Goal: Obtain resource: Obtain resource

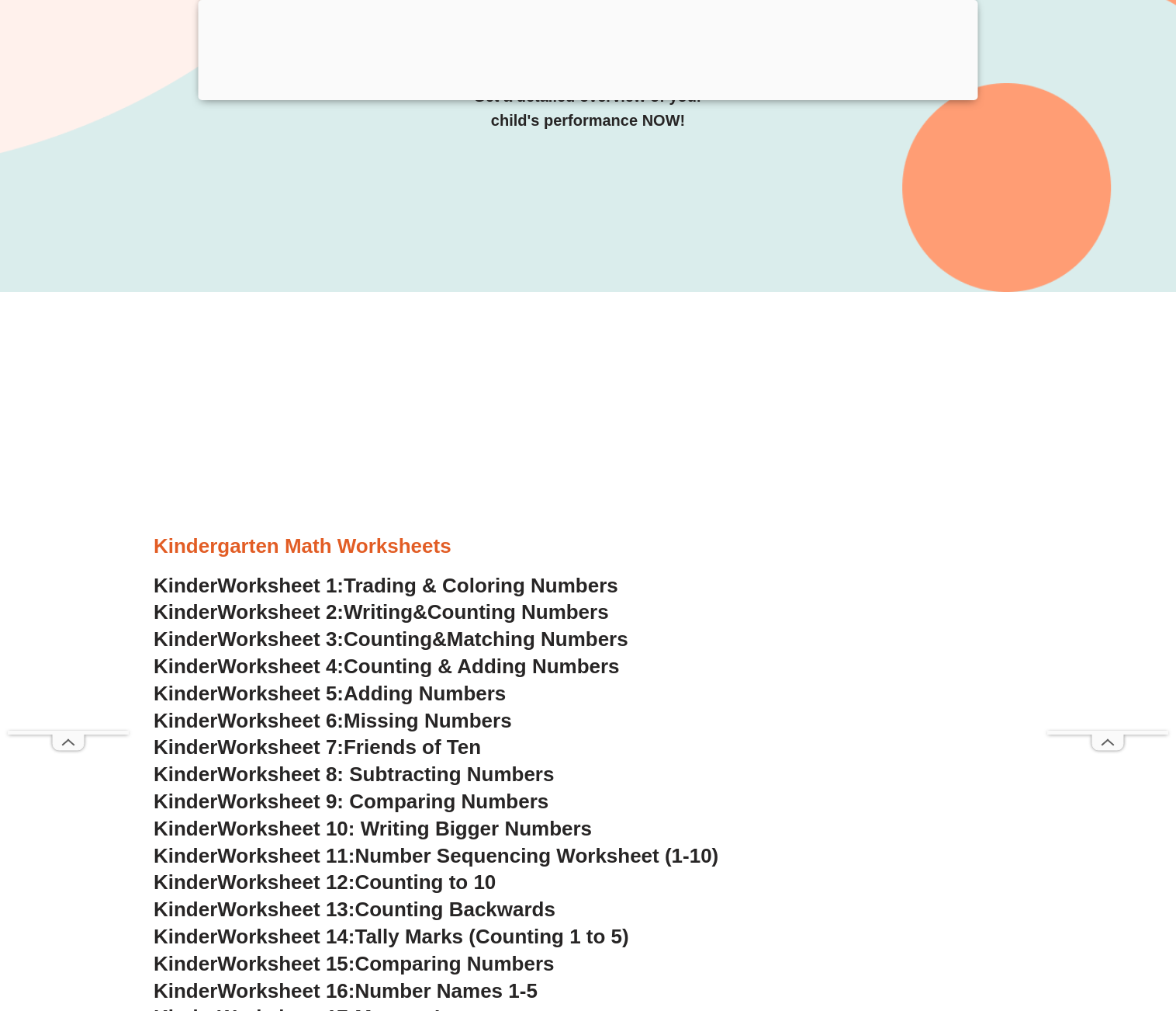
click at [497, 617] on span "Counting Numbers" at bounding box center [518, 612] width 182 height 23
click at [393, 638] on span "Counting" at bounding box center [388, 639] width 88 height 23
click at [548, 669] on span "Counting & Adding Numbers" at bounding box center [482, 666] width 277 height 23
click at [464, 693] on span "Adding Numbers" at bounding box center [425, 693] width 162 height 23
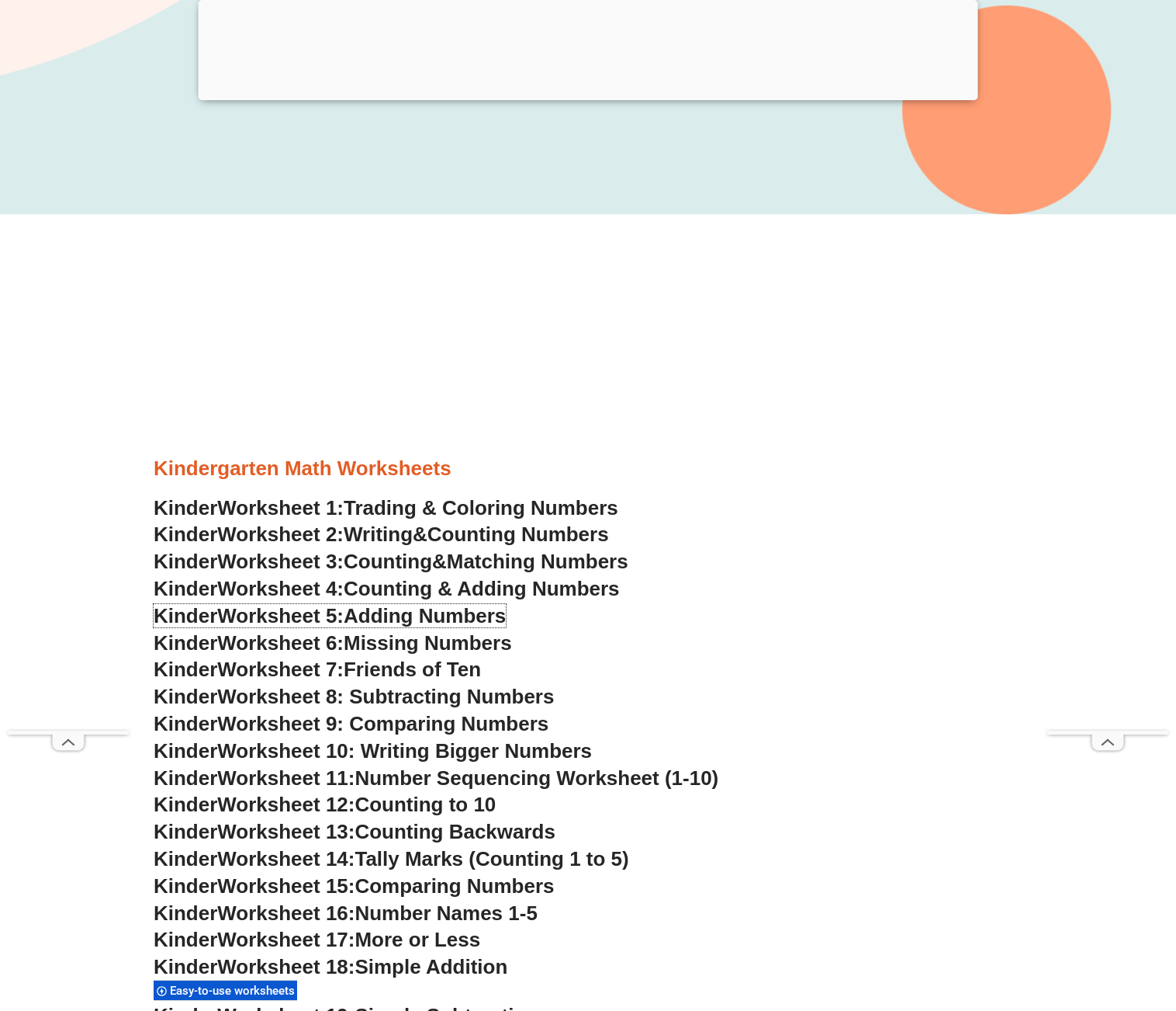
scroll to position [388, 0]
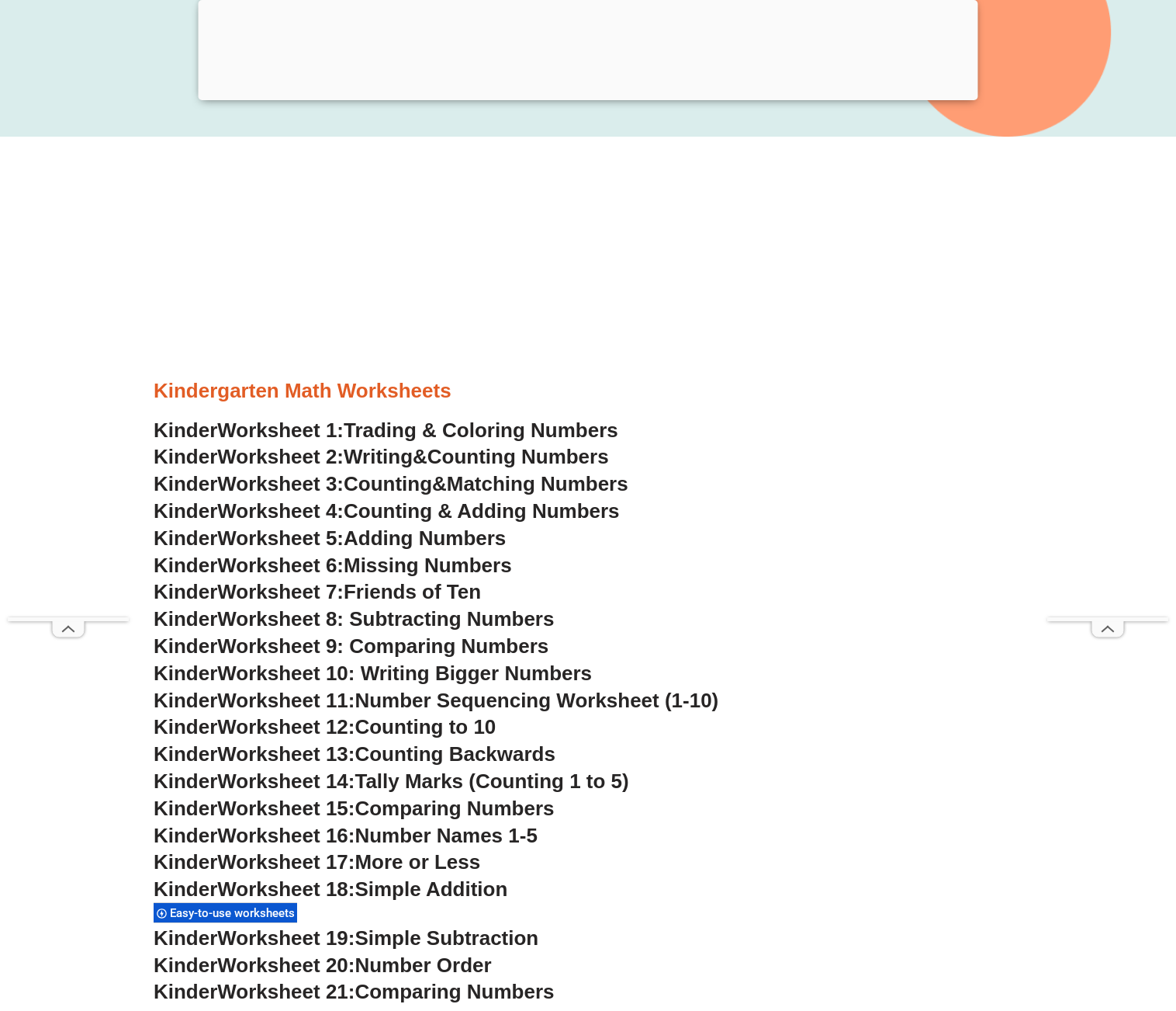
click at [480, 570] on span "Missing Numbers" at bounding box center [428, 565] width 169 height 23
click at [459, 594] on span "Friends of Ten" at bounding box center [412, 591] width 137 height 23
click at [471, 622] on span "Worksheet 8: Subtracting Numbers" at bounding box center [385, 618] width 337 height 23
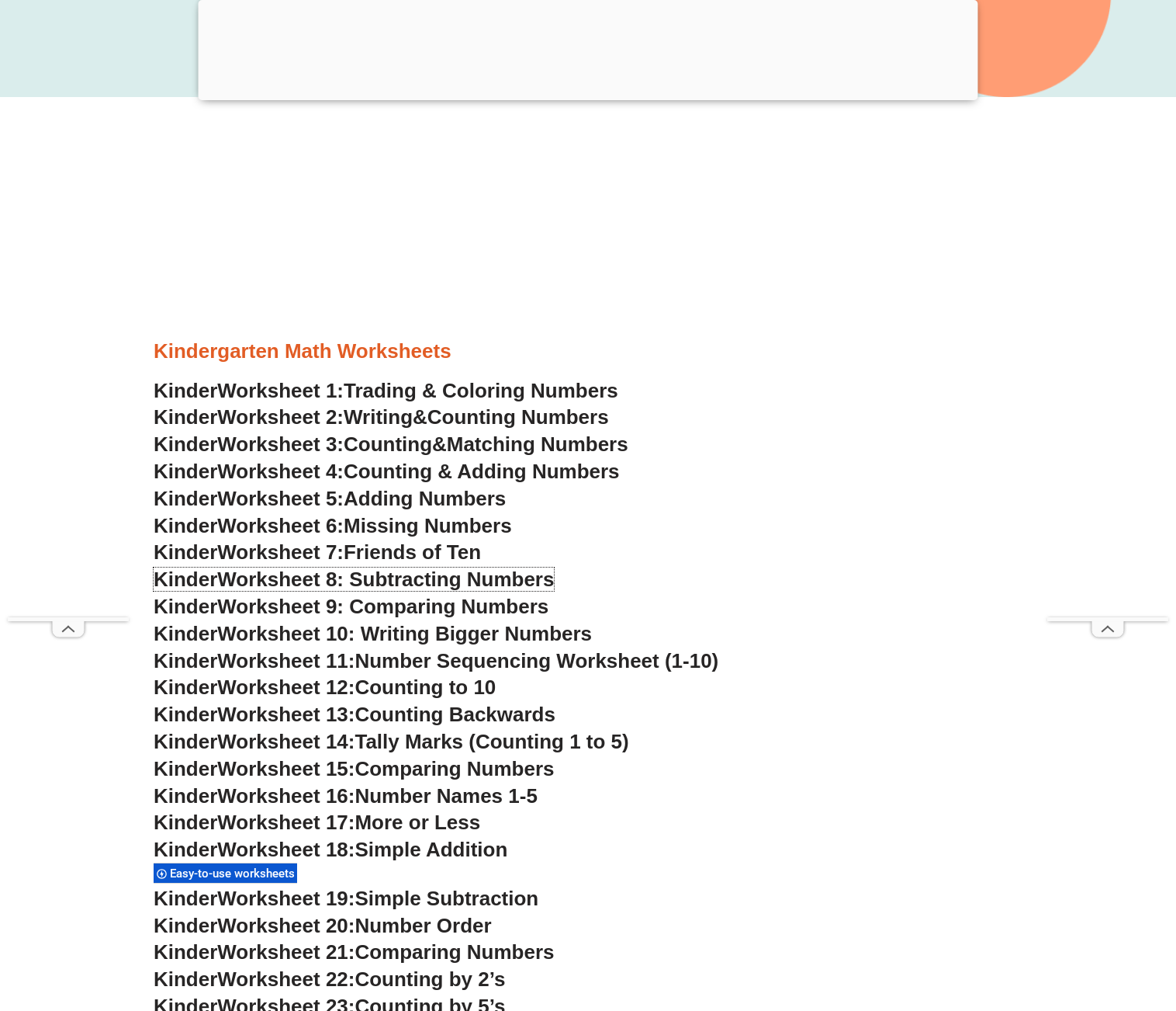
scroll to position [466, 0]
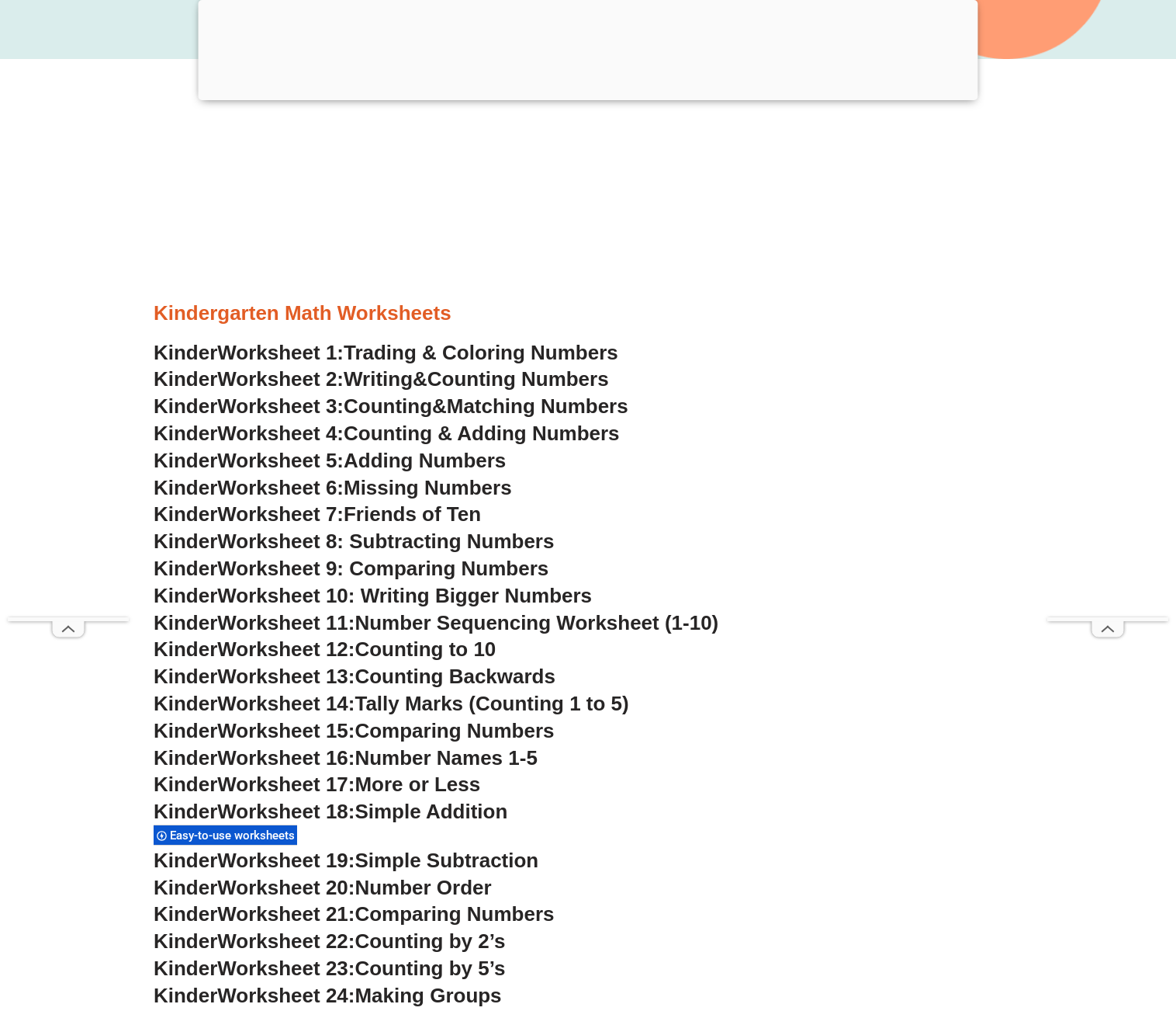
click at [390, 623] on span "Number Sequencing Worksheet (1-10)" at bounding box center [536, 622] width 364 height 23
click at [463, 648] on span "Counting to 10" at bounding box center [425, 648] width 142 height 23
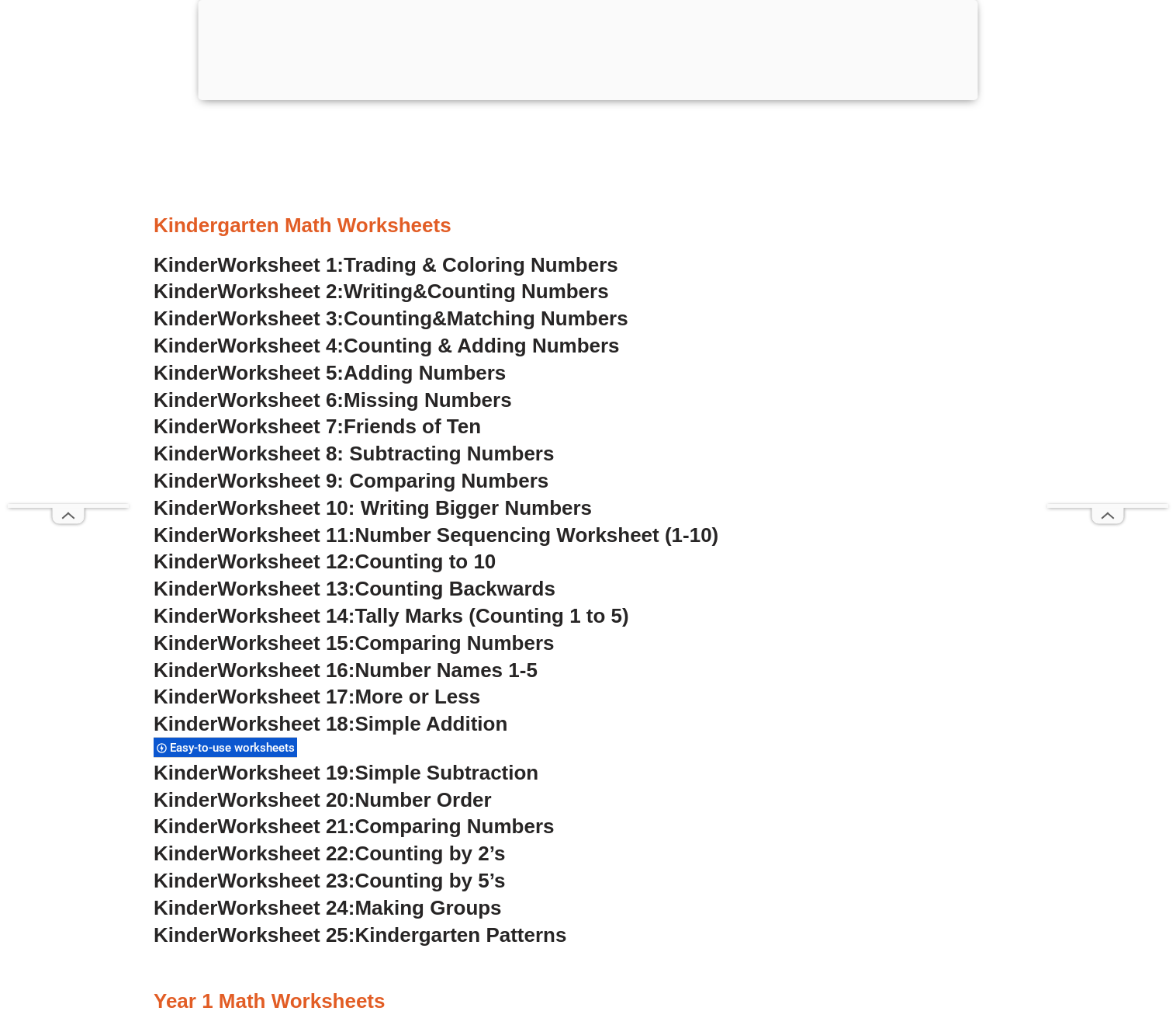
scroll to position [544, 0]
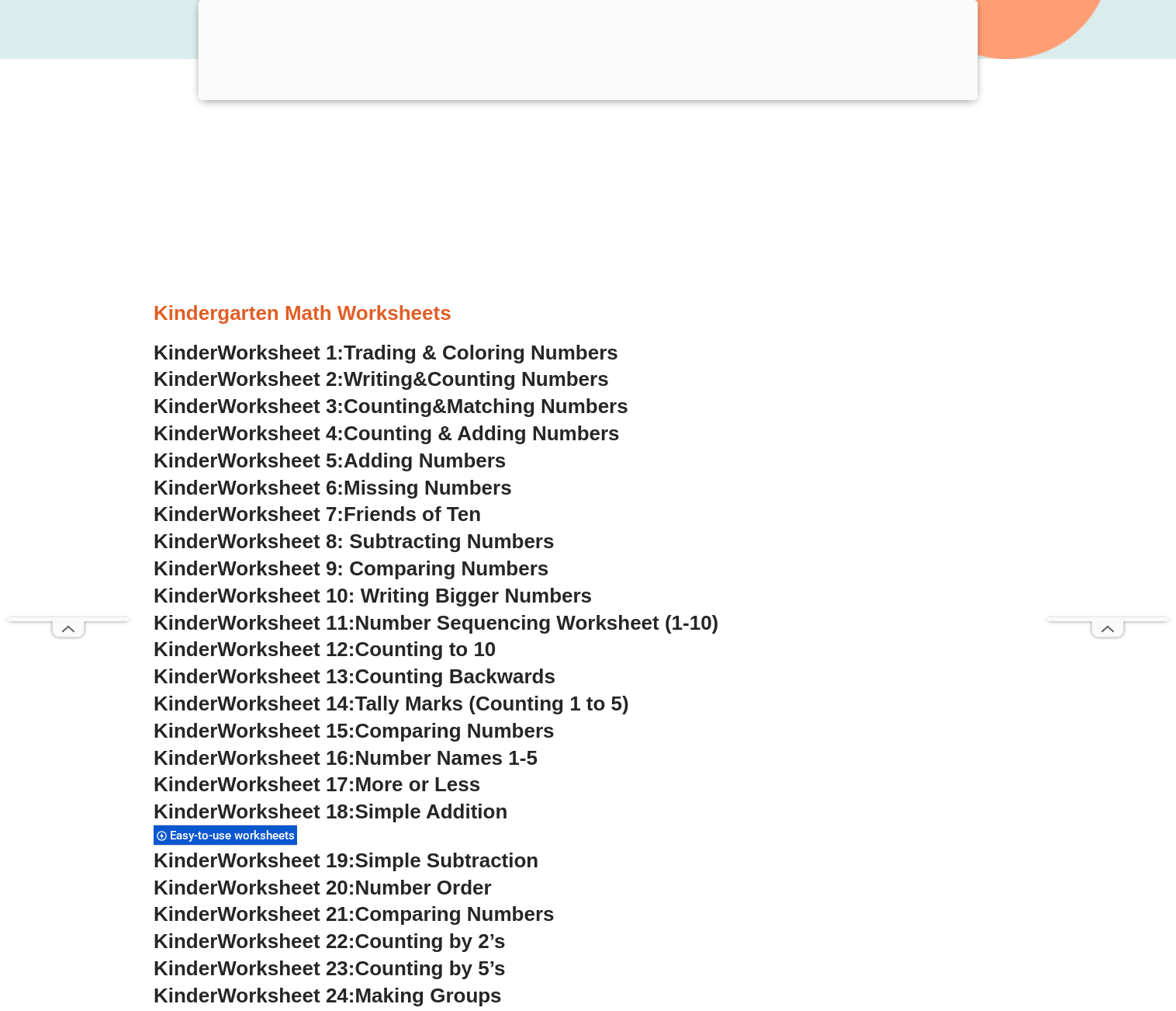
click at [277, 650] on span "Worksheet 12:" at bounding box center [286, 648] width 137 height 23
click at [426, 571] on span "Worksheet 9: Comparing Numbers" at bounding box center [382, 568] width 331 height 23
click at [490, 592] on span "Worksheet 10: Writing Bigger Numbers" at bounding box center [404, 595] width 375 height 23
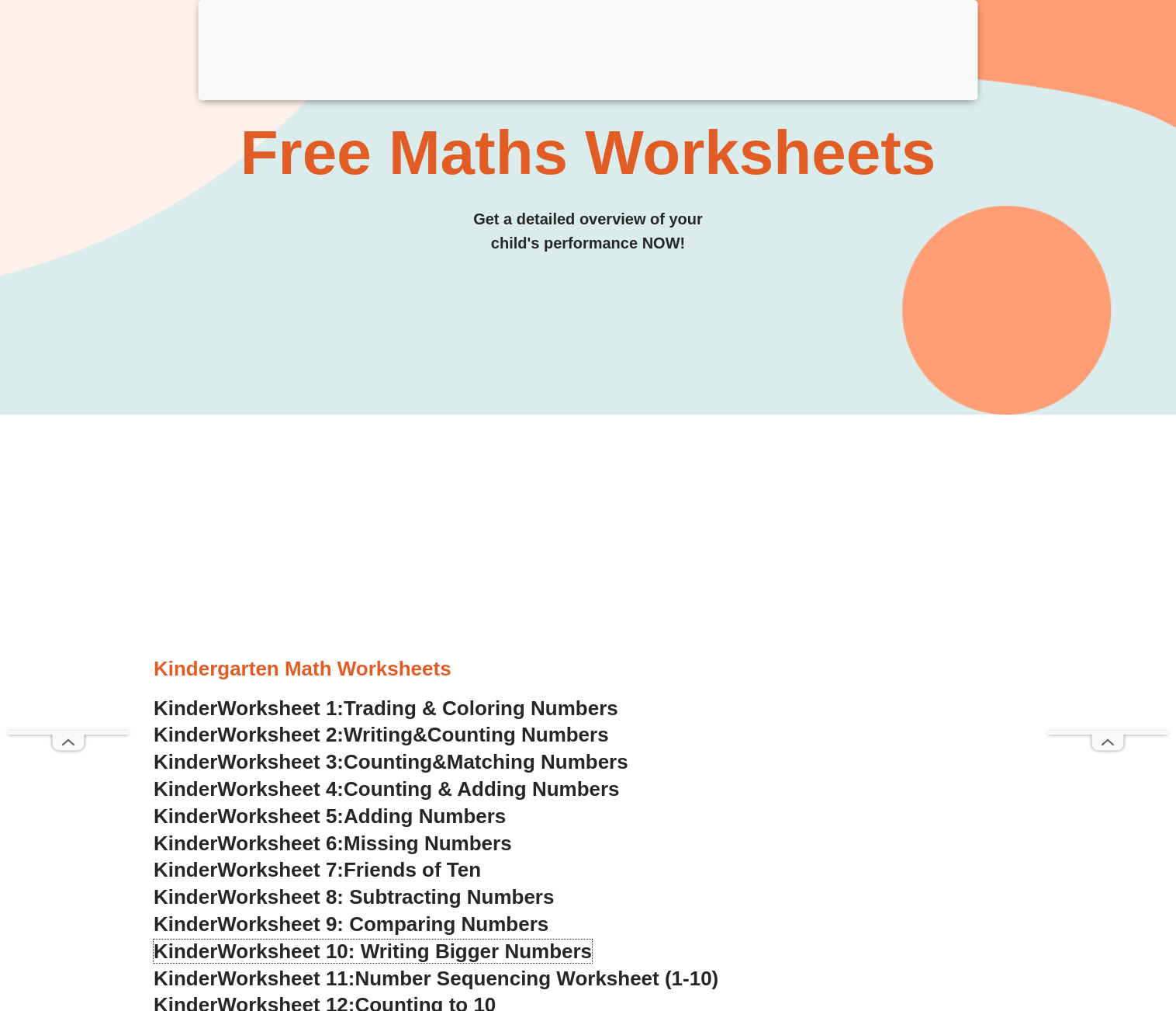
scroll to position [232, 0]
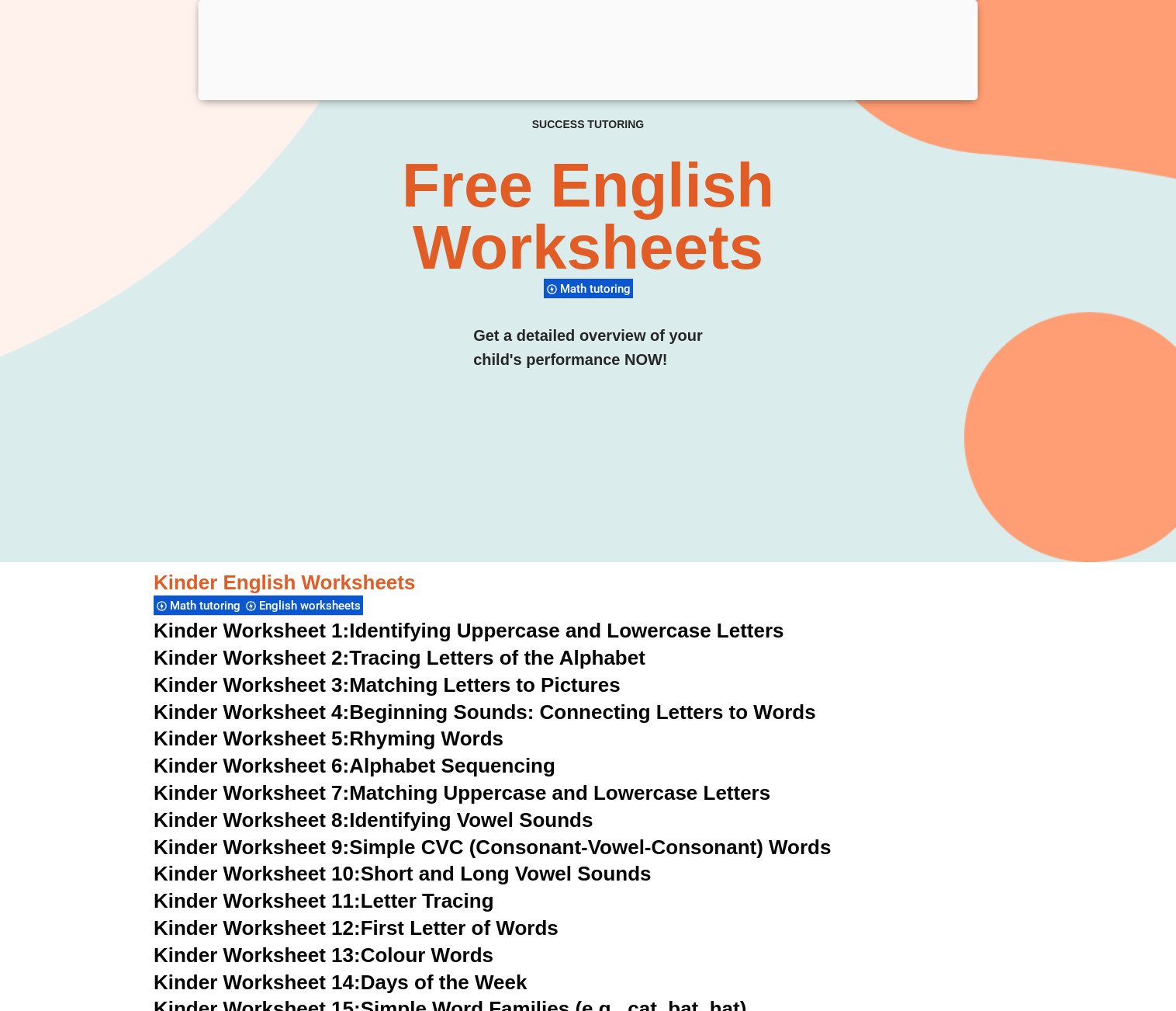
click at [506, 652] on link "Kinder Worksheet 2: Tracing Letters of the Alphabet" at bounding box center [399, 657] width 492 height 23
click at [508, 689] on link "Kinder Worksheet 3: Matching Letters to Pictures" at bounding box center [387, 684] width 467 height 23
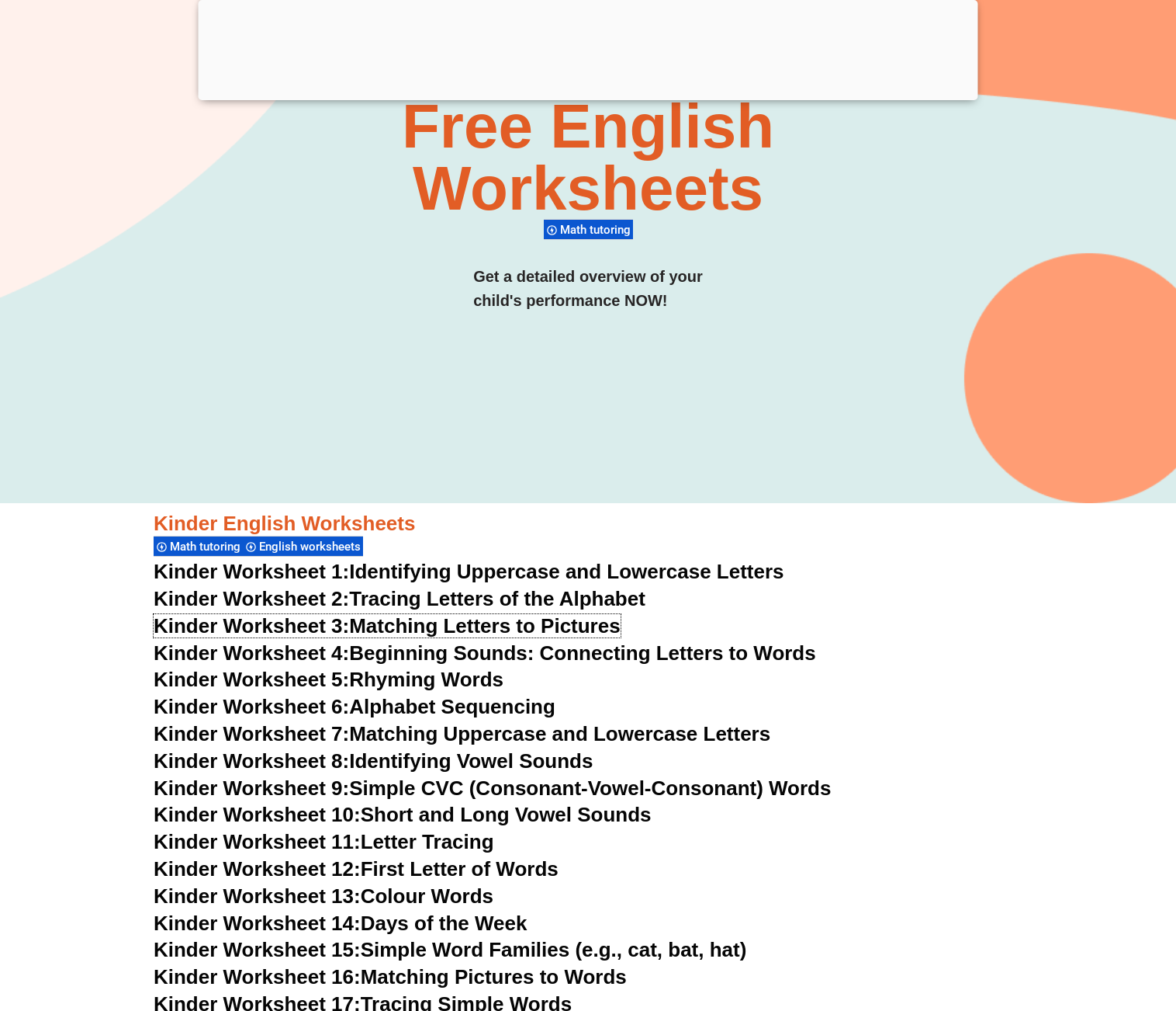
scroll to position [232, 0]
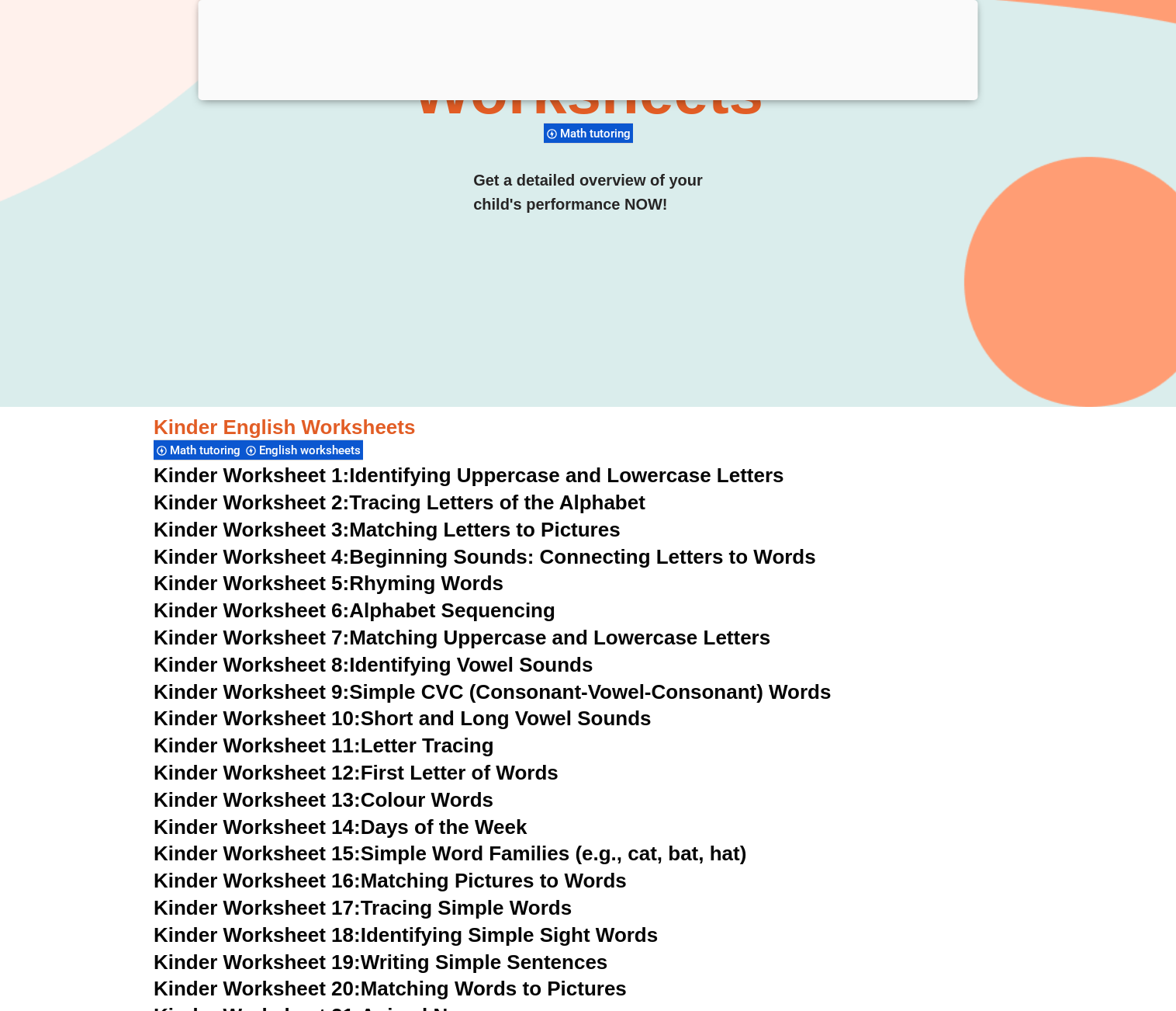
click at [482, 556] on link "Kinder Worksheet 4: Beginning Sounds: Connecting Letters to Words" at bounding box center [485, 557] width 663 height 23
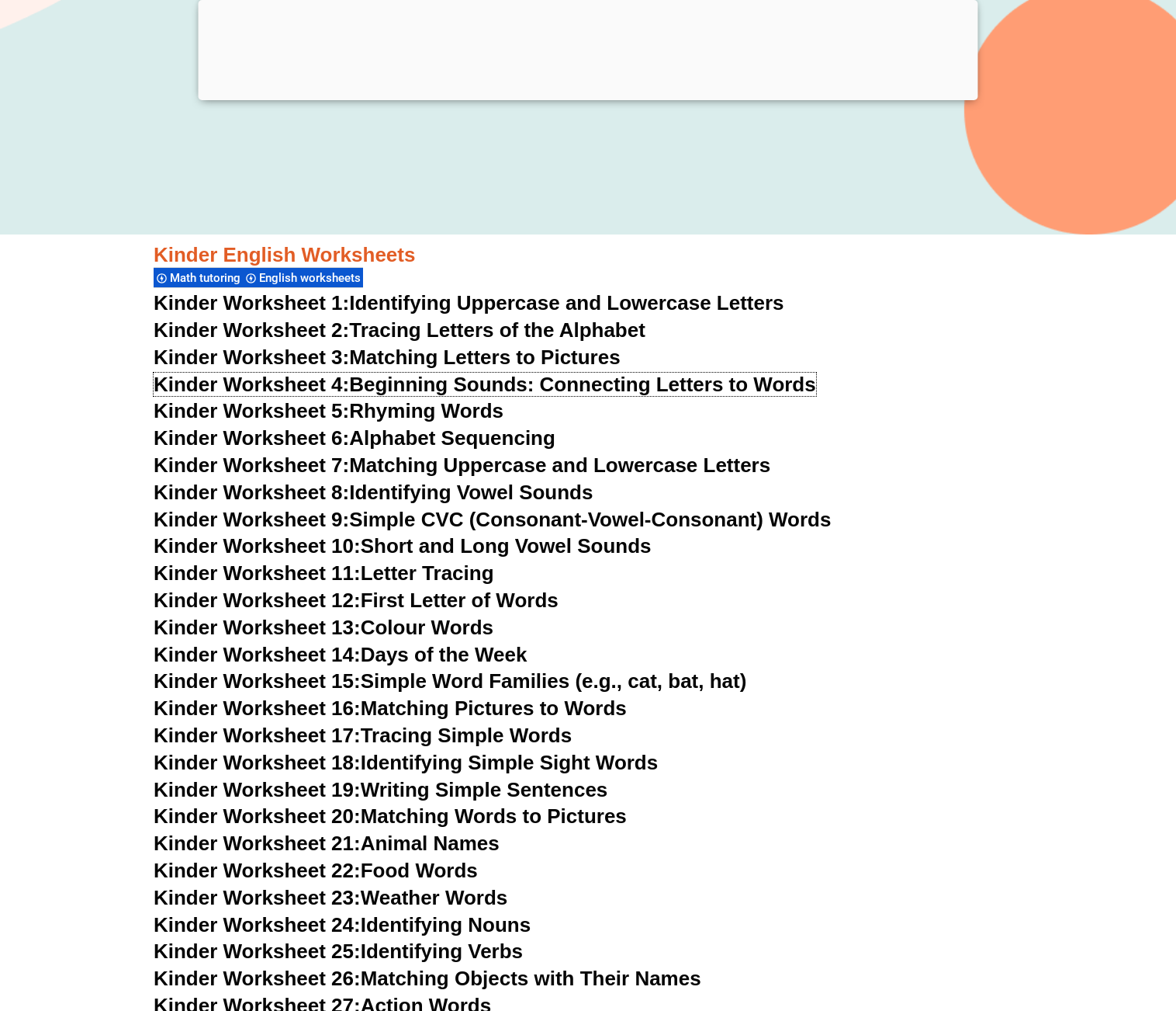
scroll to position [466, 0]
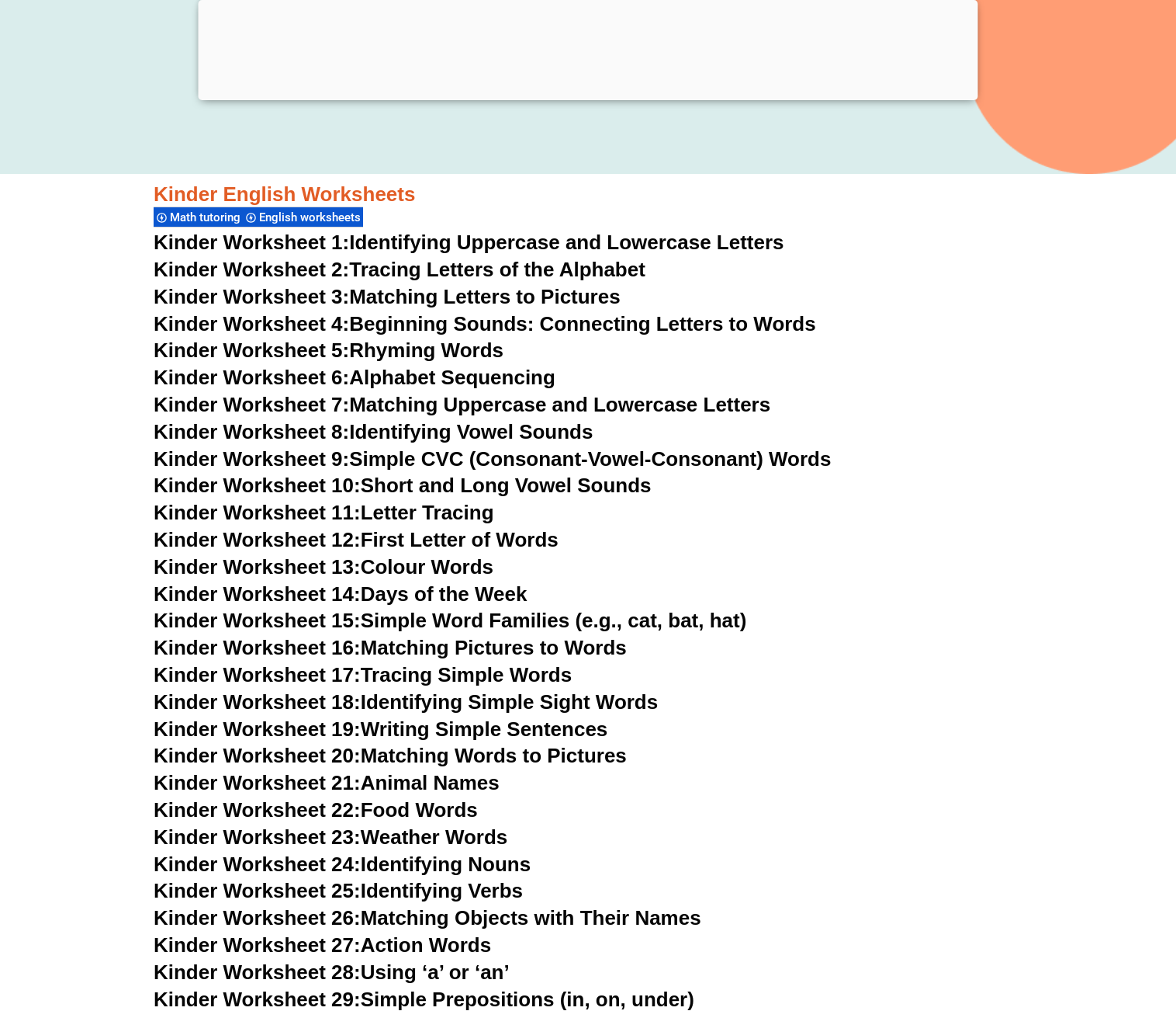
click at [462, 347] on link "Kinder Worksheet 5: Rhyming Words" at bounding box center [329, 350] width 350 height 23
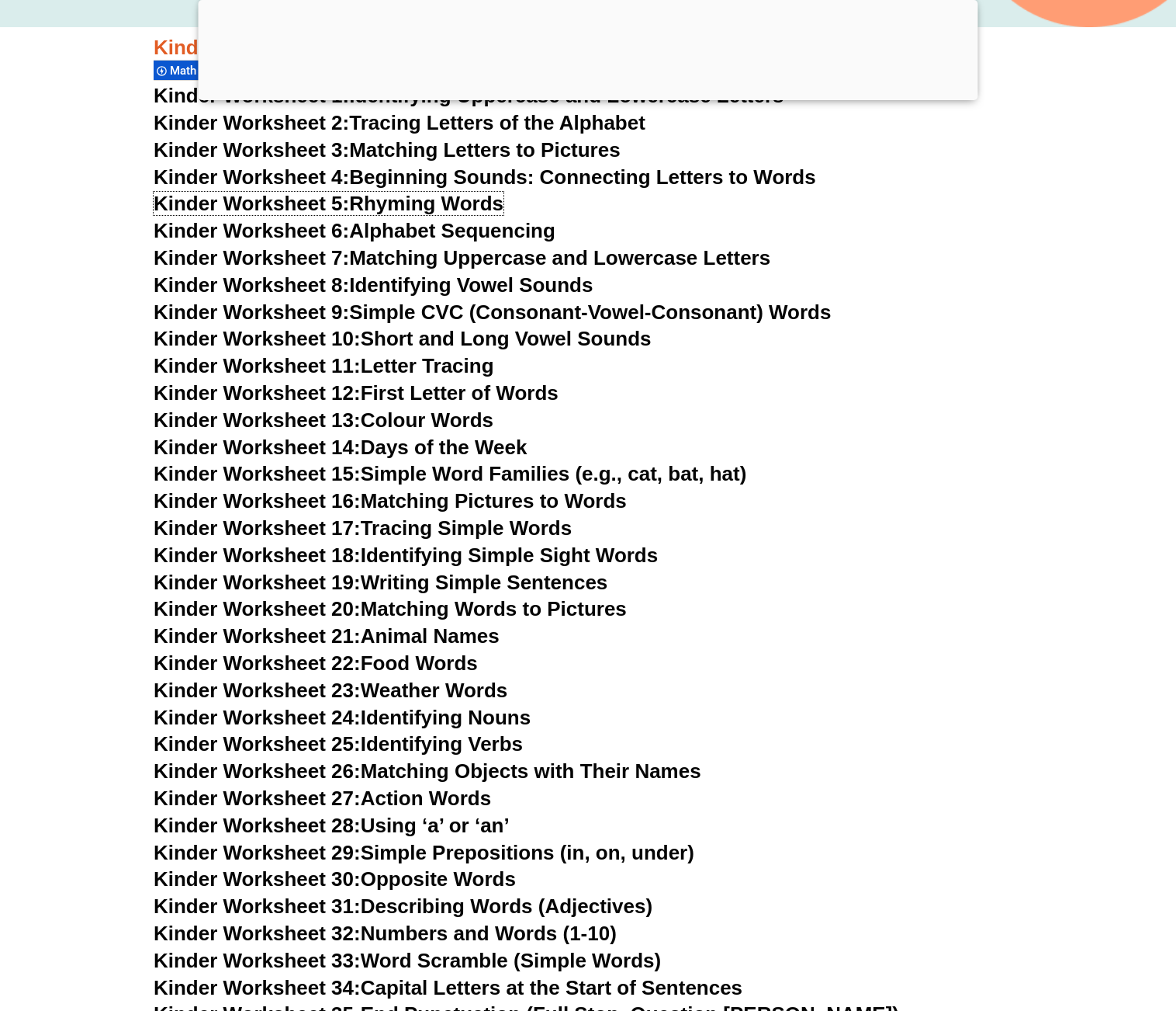
scroll to position [621, 0]
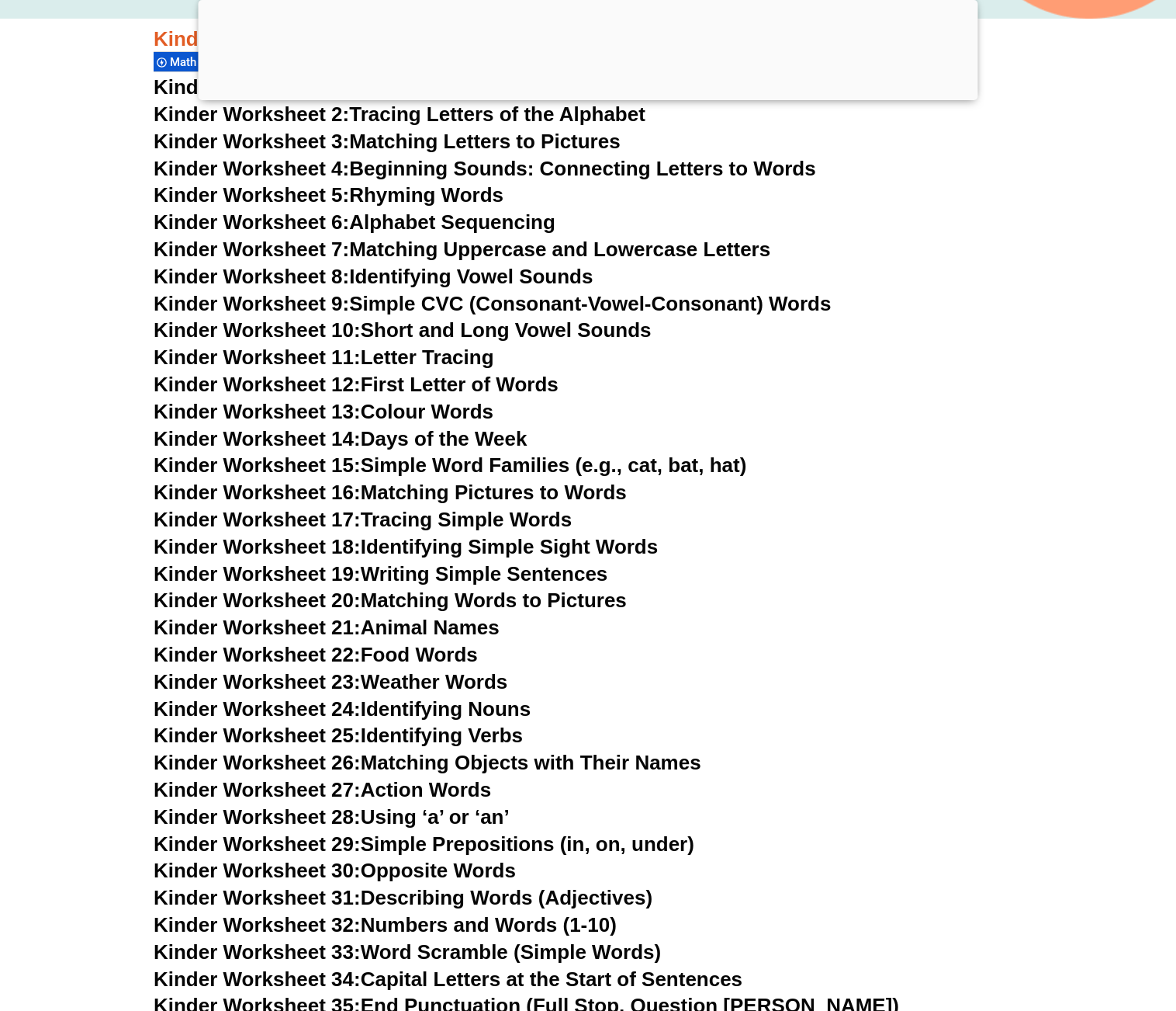
click at [420, 226] on link "Kinder Worksheet 6: Alphabet Sequencing" at bounding box center [354, 222] width 402 height 23
click at [469, 248] on link "Kinder Worksheet 7: Matching Uppercase and Lowercase Letters" at bounding box center [462, 249] width 617 height 23
click at [429, 275] on link "Kinder Worksheet 8: Identifying Vowel Sounds" at bounding box center [373, 276] width 439 height 23
click at [471, 304] on link "Kinder Worksheet 9: Simple CVC (Consonant-Vowel-Consonant) Words" at bounding box center [493, 304] width 678 height 23
click at [474, 328] on link "Kinder Worksheet 10: Short and Long Vowel Sounds" at bounding box center [403, 330] width 498 height 23
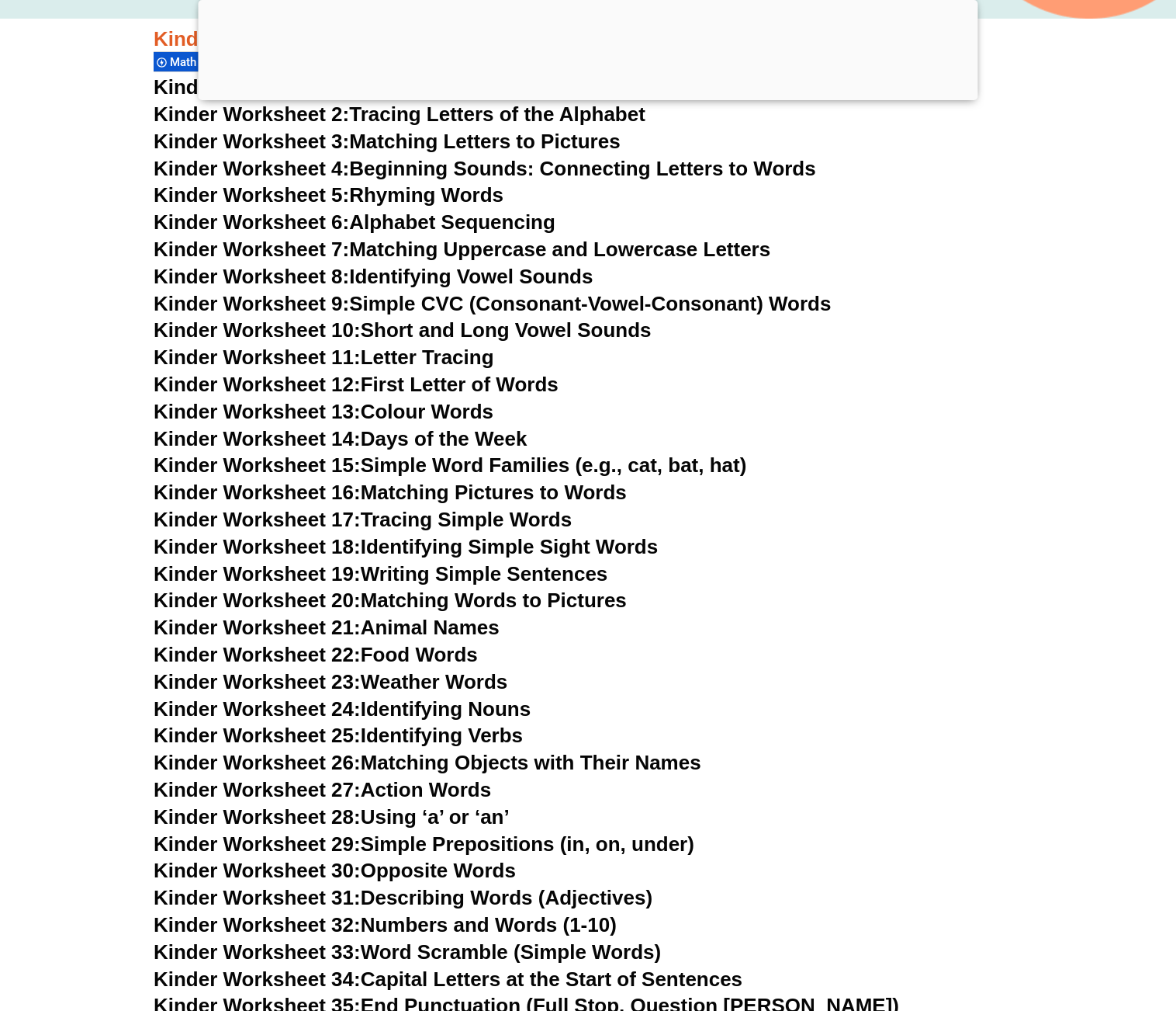
click at [379, 354] on link "Kinder Worksheet 11: Letter Tracing" at bounding box center [324, 357] width 340 height 23
click at [474, 385] on link "Kinder Worksheet 12: First Letter of Words" at bounding box center [356, 384] width 405 height 23
click at [457, 408] on link "Kinder Worksheet 13: Colour Words" at bounding box center [323, 411] width 340 height 23
click at [448, 441] on link "Kinder Worksheet 14: Days of the Week" at bounding box center [340, 438] width 373 height 23
click at [530, 464] on link "Kinder Worksheet 15: Simple Word Families (e.g., cat, bat, hat)" at bounding box center [450, 465] width 593 height 23
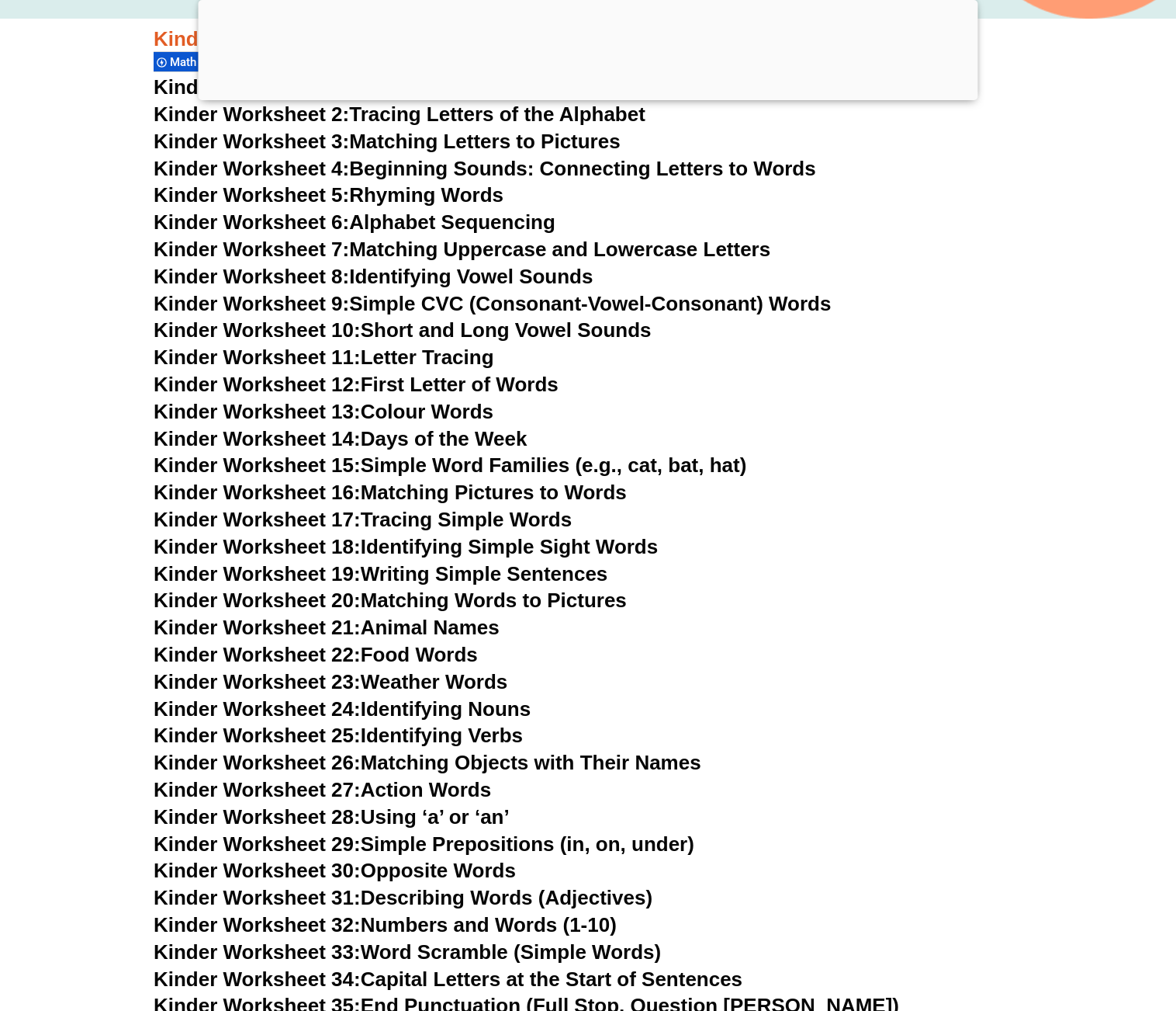
click at [528, 489] on link "Kinder Worksheet 16: Matching Pictures to Words" at bounding box center [390, 492] width 473 height 23
click at [537, 521] on link "Kinder Worksheet 17: Tracing Simple Words" at bounding box center [363, 519] width 418 height 23
click at [535, 547] on link "Kinder Worksheet 18: Identifying Simple Sight Words" at bounding box center [406, 546] width 504 height 23
click at [514, 577] on link "Kinder Worksheet 19: Writing Simple Sentences" at bounding box center [381, 573] width 454 height 23
click at [433, 603] on link "Kinder Worksheet 20: Matching Words to Pictures" at bounding box center [390, 600] width 473 height 23
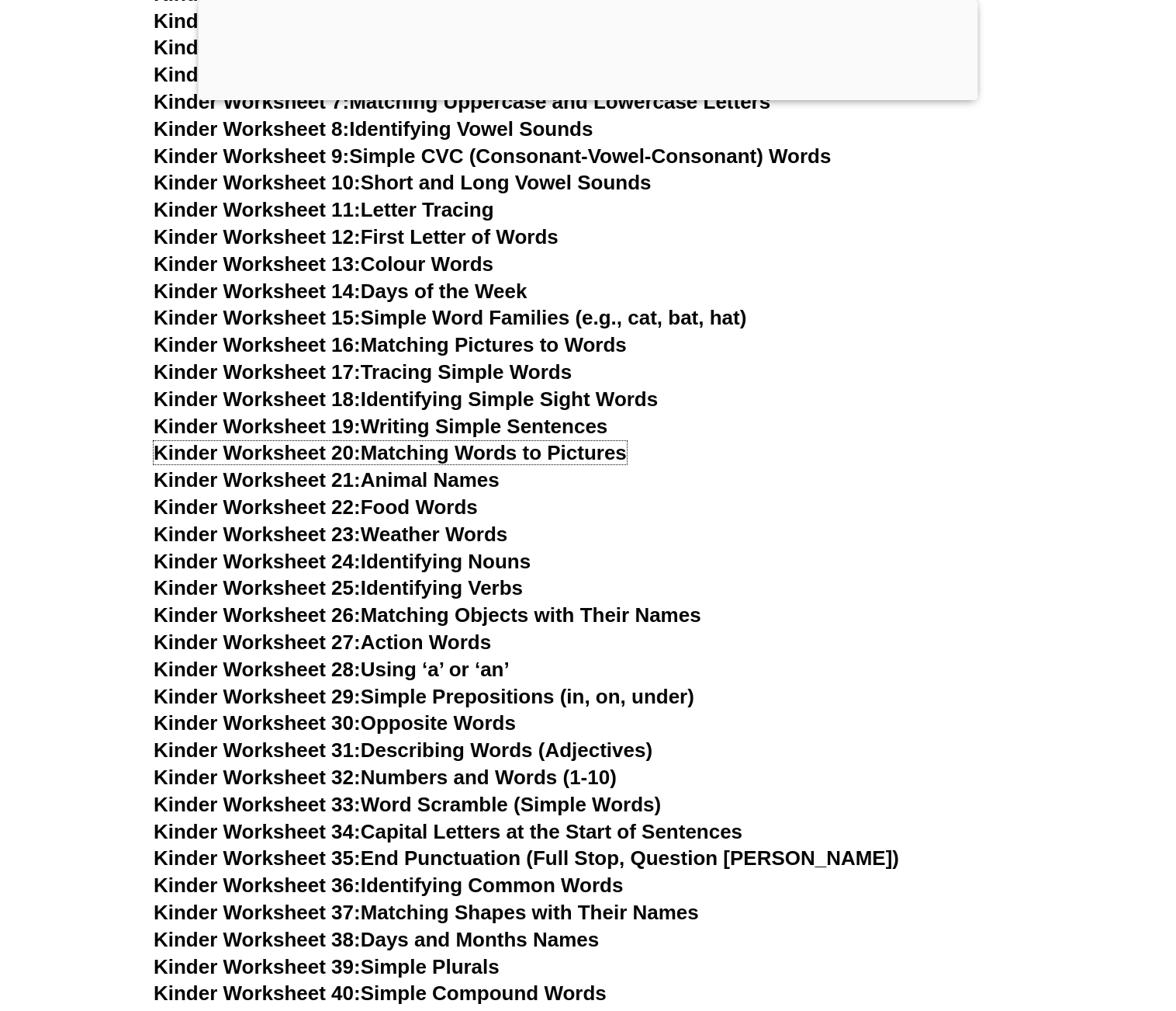
scroll to position [776, 0]
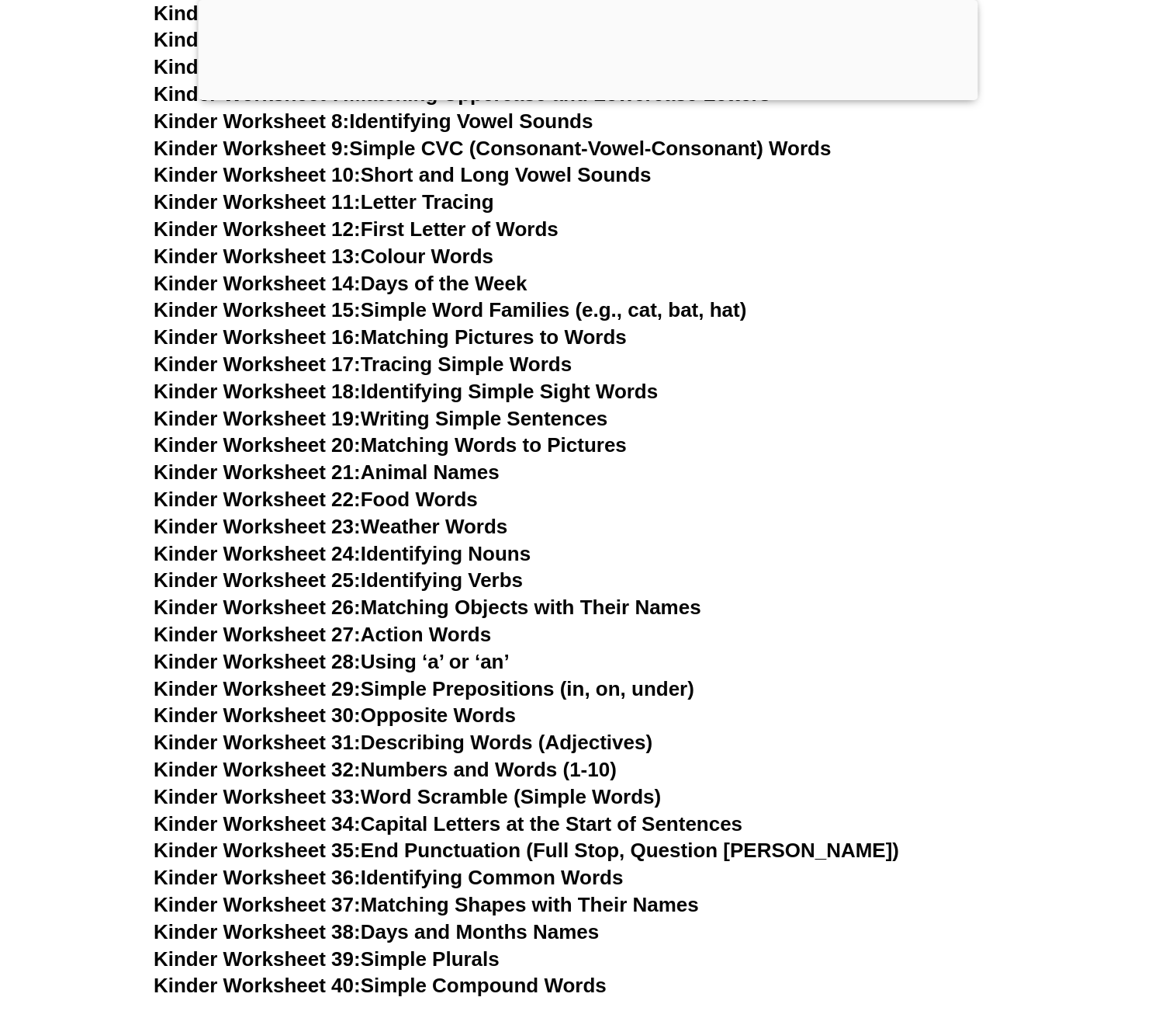
click at [454, 471] on link "Kinder Worksheet 21: Animal Names" at bounding box center [327, 472] width 346 height 23
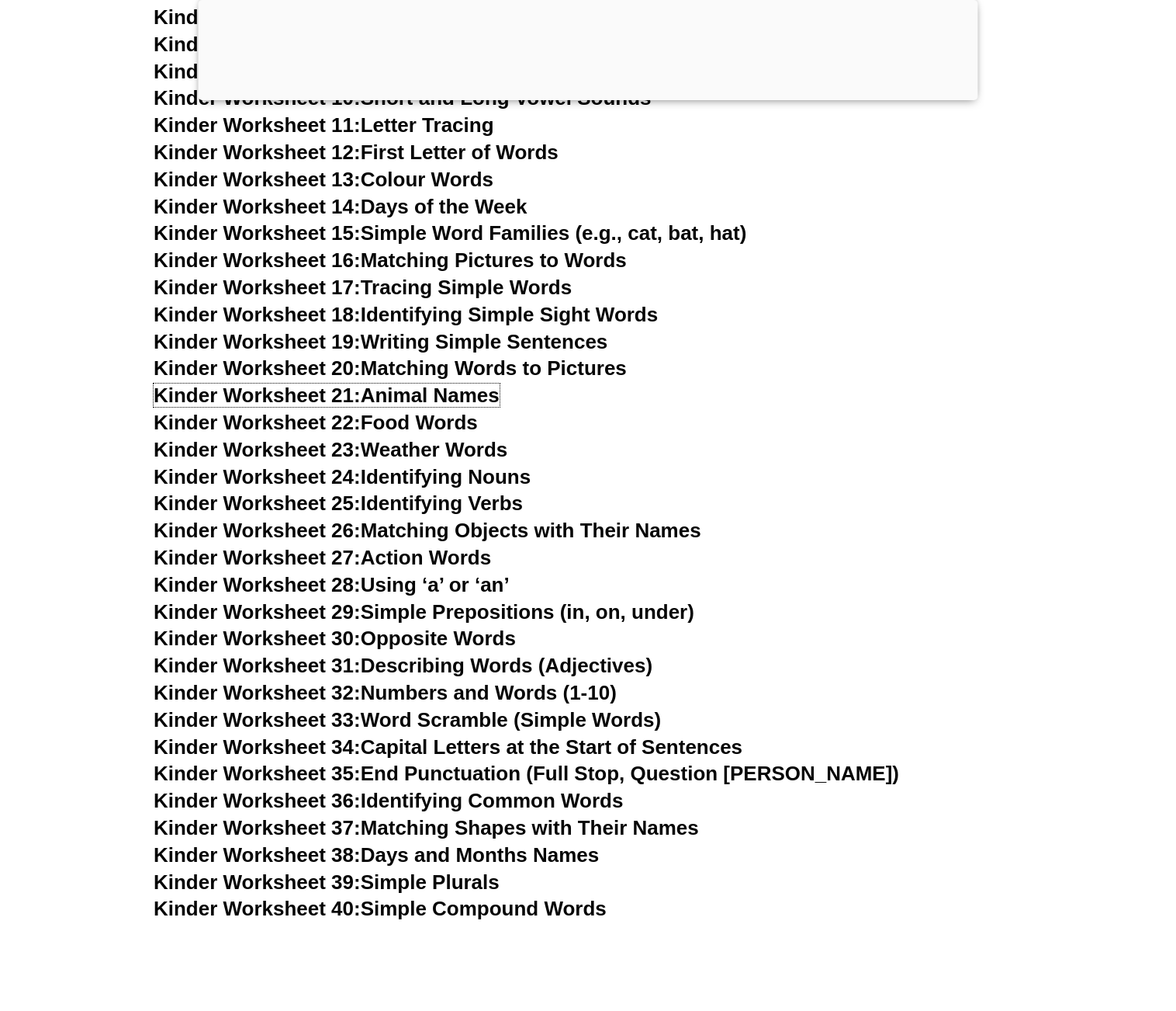
scroll to position [854, 0]
click at [430, 416] on link "Kinder Worksheet 22: Food Words" at bounding box center [316, 422] width 324 height 23
click at [488, 449] on link "Kinder Worksheet 23: Weather Words" at bounding box center [331, 449] width 354 height 23
click at [498, 472] on link "Kinder Worksheet 24: Identifying Nouns" at bounding box center [342, 476] width 377 height 23
click at [420, 504] on link "Kinder Worksheet 25: Identifying Verbs" at bounding box center [338, 502] width 369 height 23
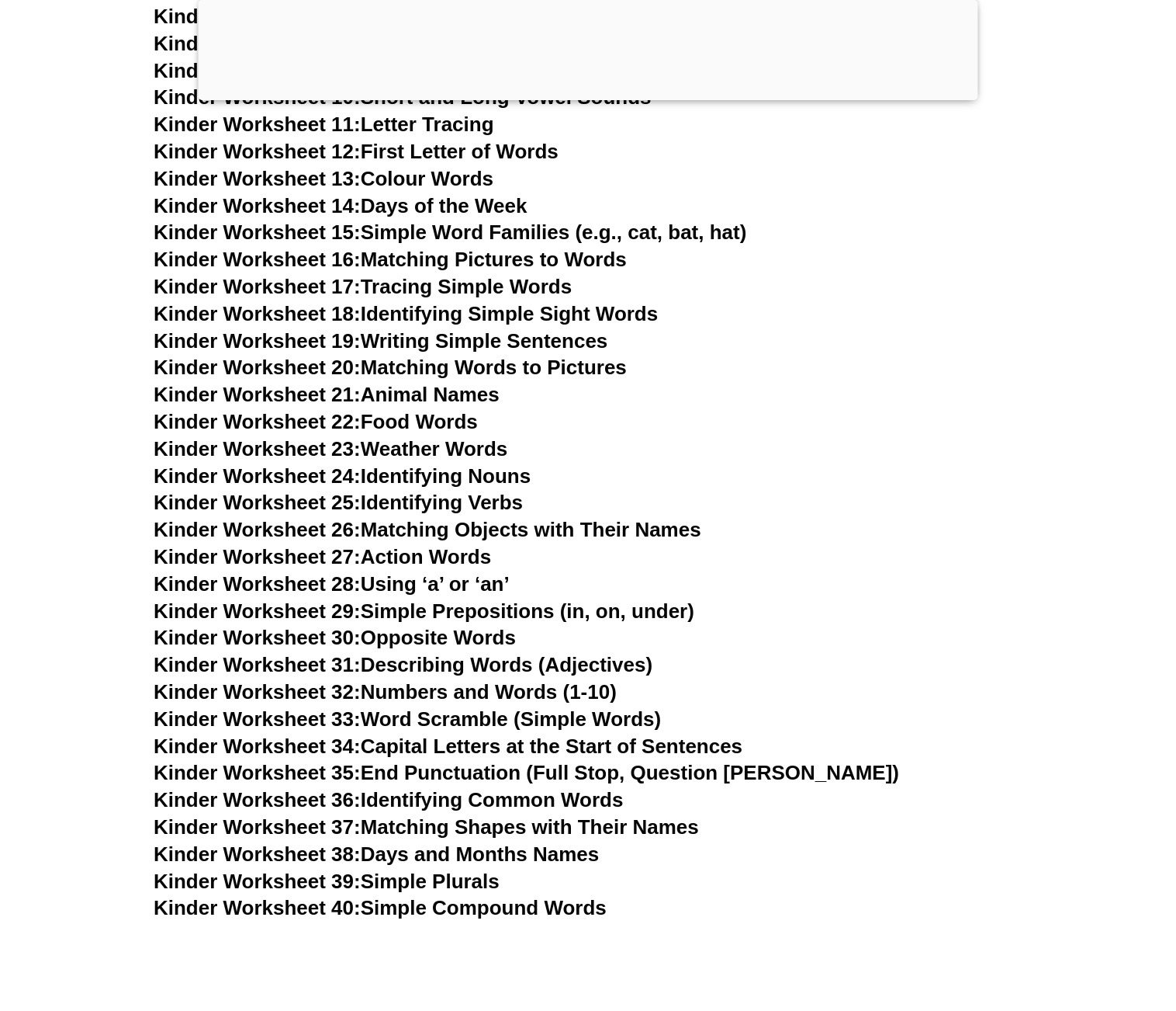
click at [408, 526] on link "Kinder Worksheet 26: Matching Objects with Their Names" at bounding box center [427, 529] width 547 height 23
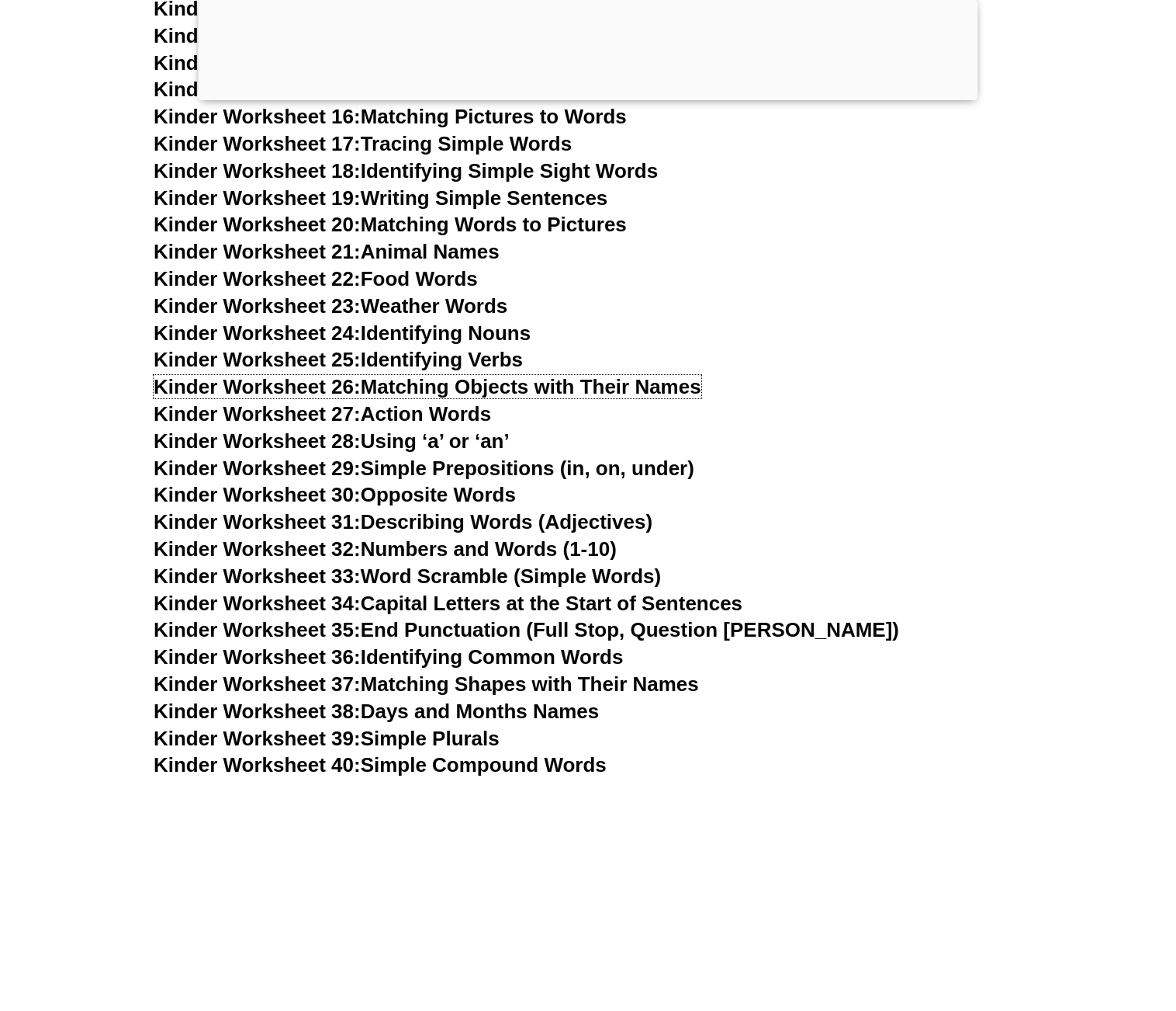
scroll to position [1009, 0]
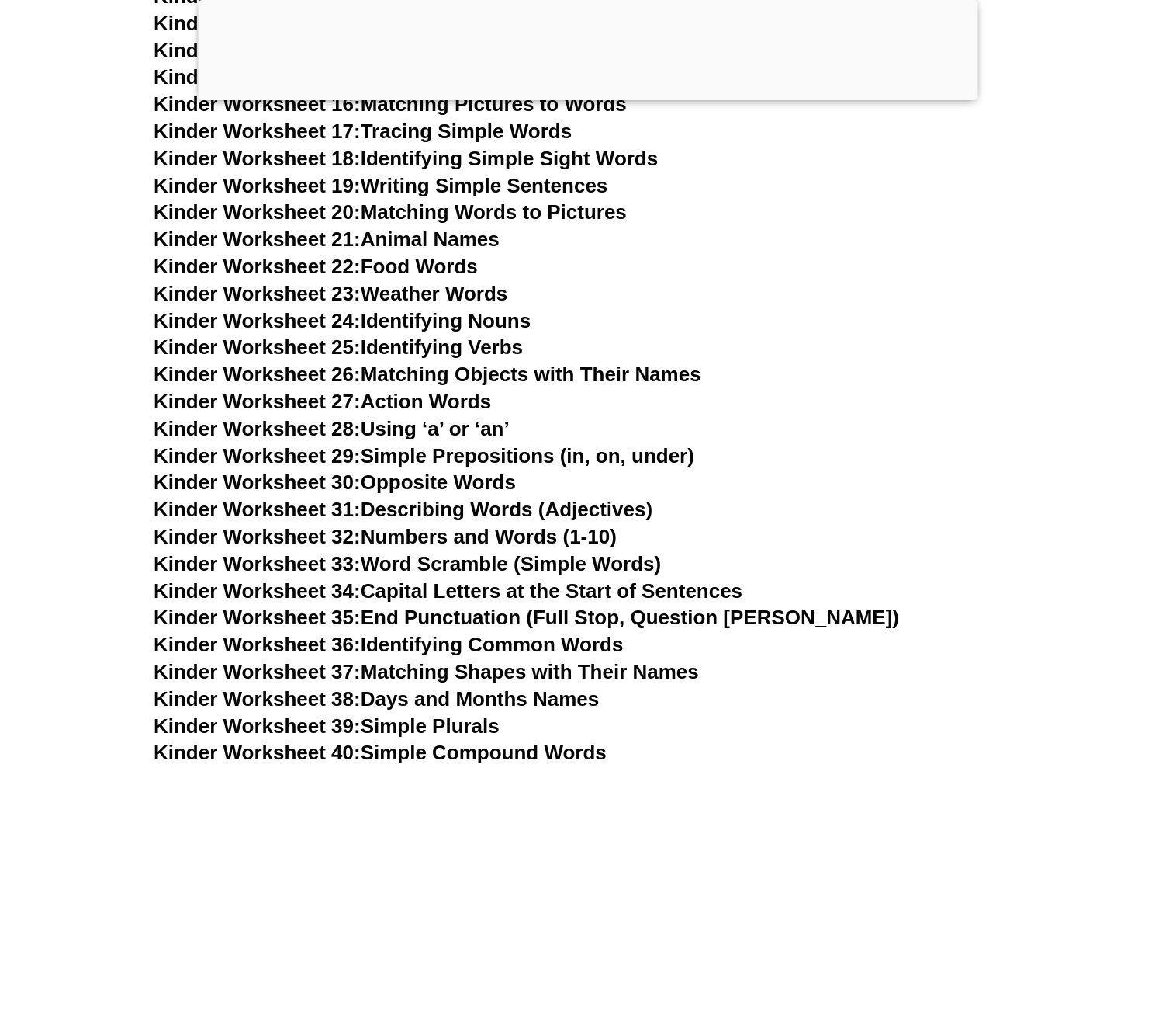
click at [426, 399] on link "Kinder Worksheet 27: Action Words" at bounding box center [322, 401] width 337 height 23
click at [478, 426] on link "Kinder Worksheet 28: Using ‘a’ or ‘an’" at bounding box center [331, 428] width 356 height 23
click at [449, 458] on link "Kinder Worksheet 29: Simple Prepositions (in, on, under)" at bounding box center [424, 455] width 541 height 23
click at [496, 484] on link "Kinder Worksheet 30: Opposite Words" at bounding box center [335, 482] width 363 height 23
click at [523, 512] on link "Kinder Worksheet 31: Describing Words (Adjectives)" at bounding box center [403, 509] width 499 height 23
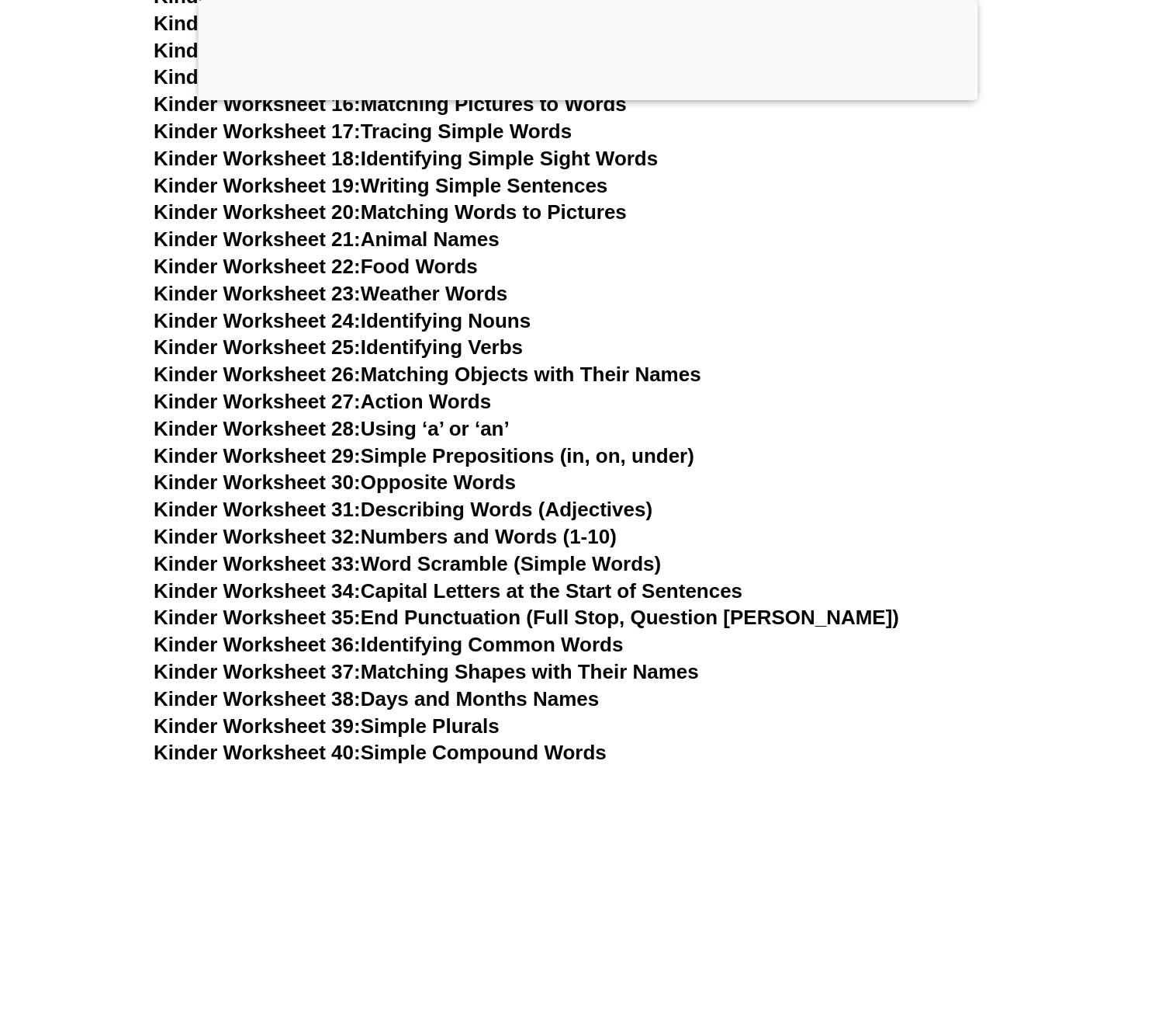
click at [525, 539] on link "Kinder Worksheet 32: Numbers and Words (1-10)" at bounding box center [385, 536] width 463 height 23
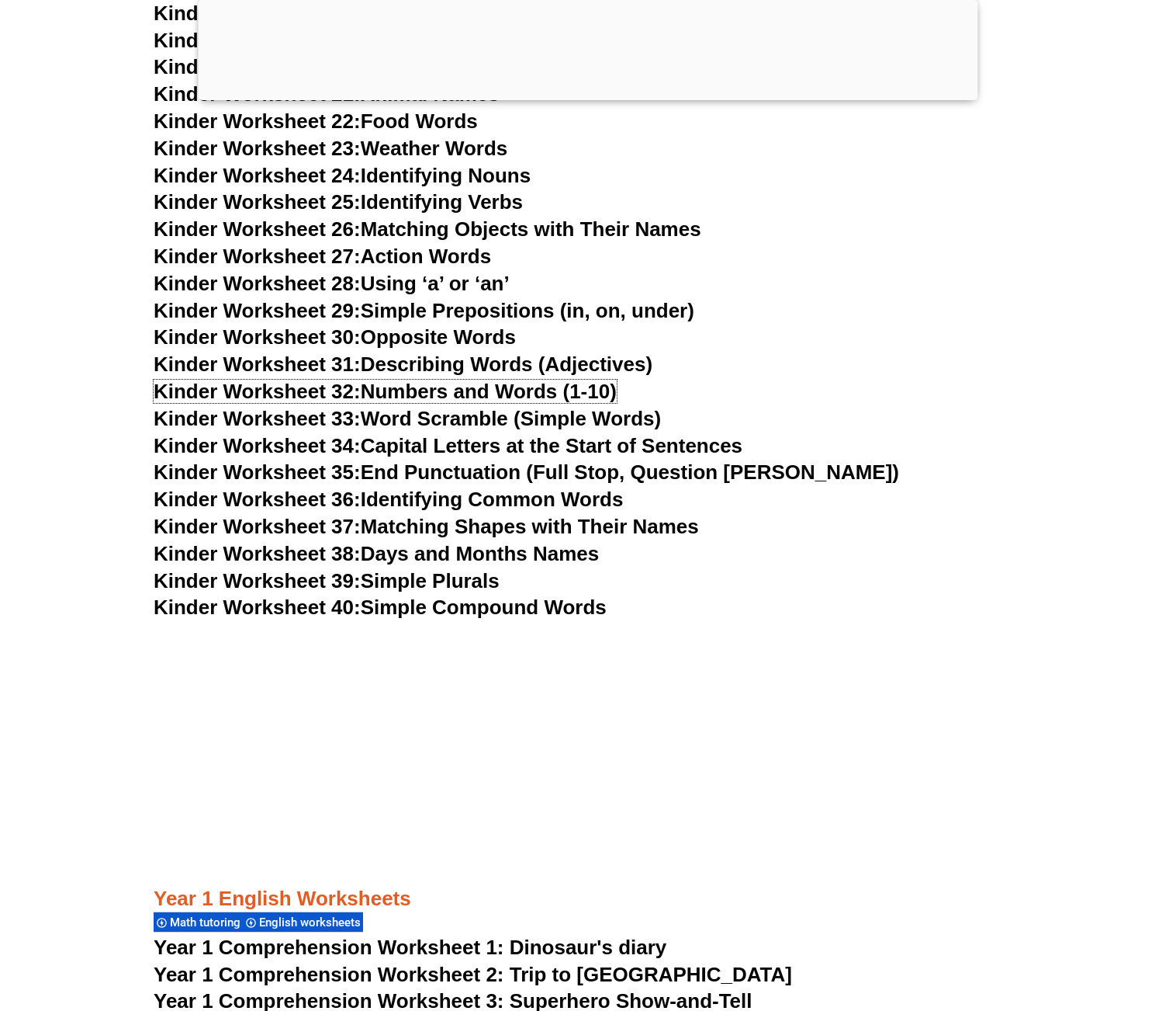
scroll to position [1164, 0]
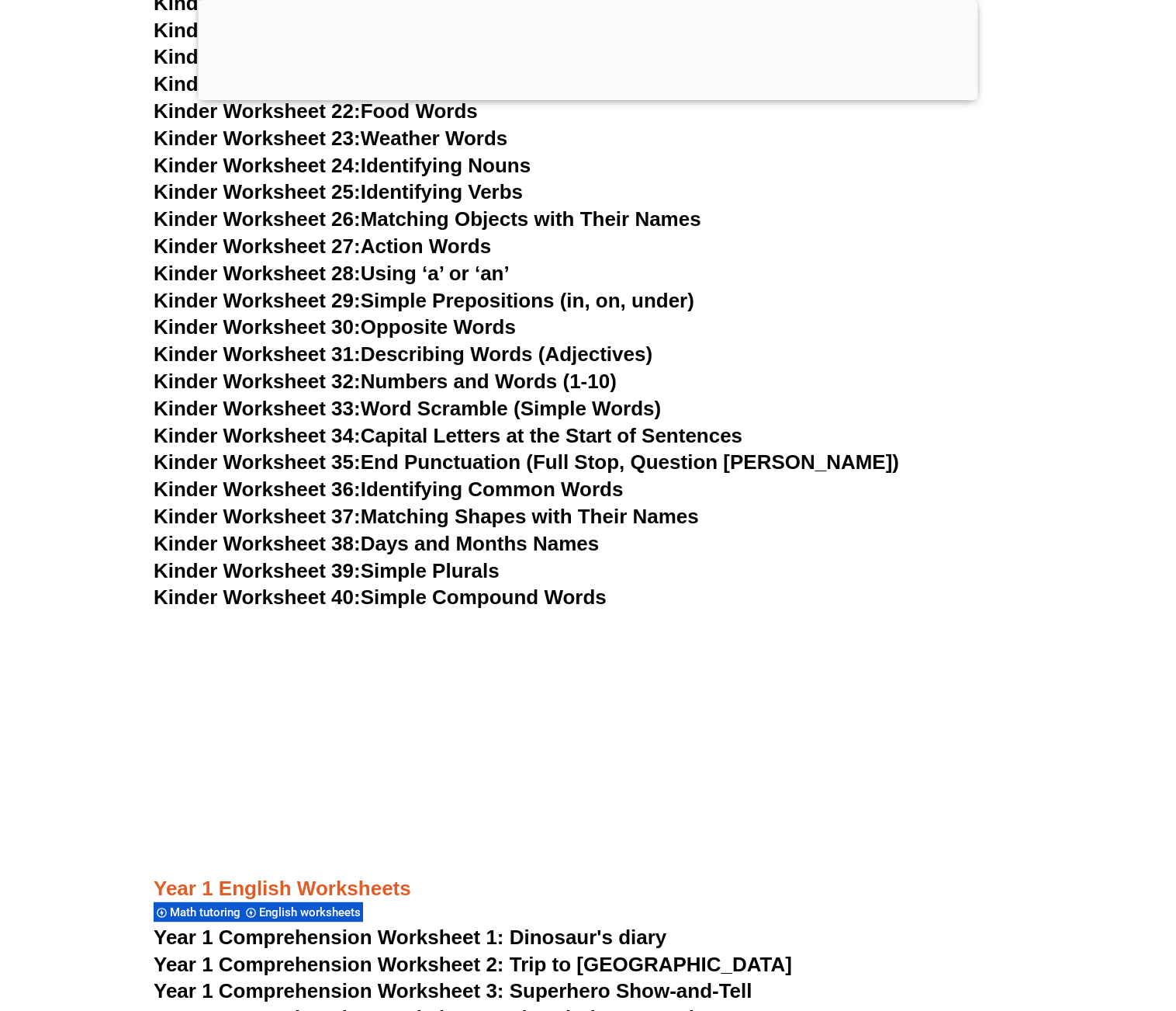
click at [471, 405] on link "Kinder Worksheet 33: Word Scramble (Simple Words)" at bounding box center [408, 408] width 507 height 23
click at [438, 438] on link "Kinder Worksheet 34: Capital Letters at the Start of Sentences" at bounding box center [448, 436] width 589 height 23
click at [446, 467] on link "Kinder Worksheet 35: End Punctuation (Full Stop, Question Mark)" at bounding box center [526, 462] width 746 height 23
click at [537, 488] on link "Kinder Worksheet 36: Identifying Common Words" at bounding box center [389, 489] width 470 height 23
click at [528, 522] on link "Kinder Worksheet 37: Matching Shapes with Their Names" at bounding box center [426, 516] width 546 height 23
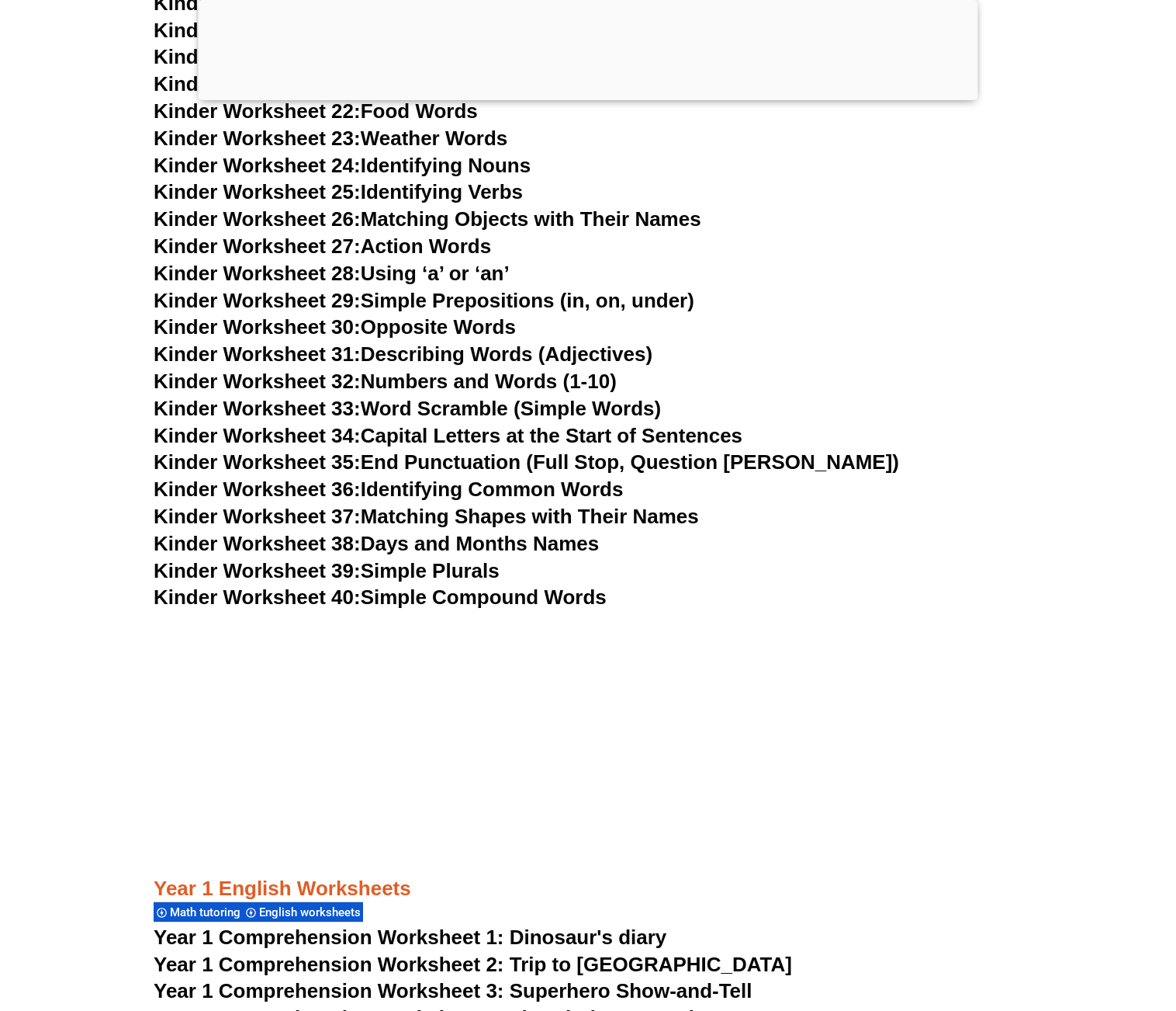
click at [547, 547] on link "Kinder Worksheet 38: Days and Months Names" at bounding box center [376, 543] width 445 height 23
click at [482, 576] on link "Kinder Worksheet 39: Simple Plurals" at bounding box center [327, 571] width 346 height 23
click at [568, 598] on link "Kinder Worksheet 40: Simple Compound Words" at bounding box center [381, 597] width 453 height 23
